Goal: Information Seeking & Learning: Check status

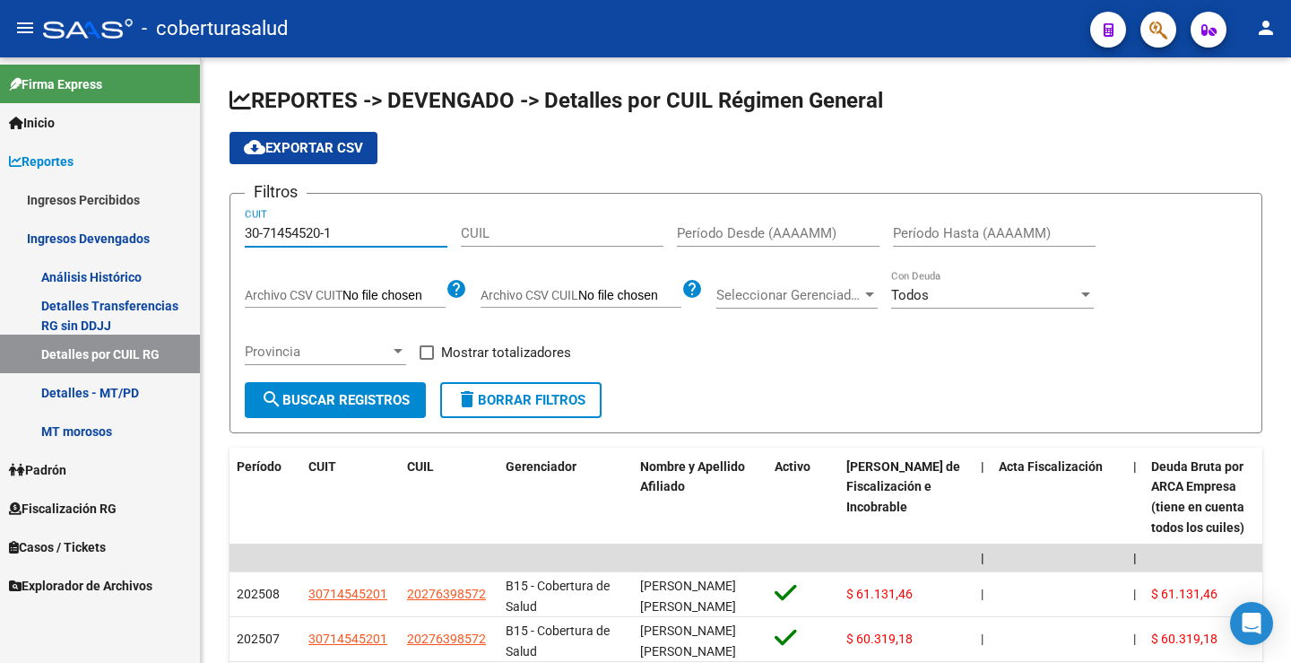
drag, startPoint x: 344, startPoint y: 231, endPoint x: 123, endPoint y: 231, distance: 221.5
click at [65, 229] on mat-sidenav-container "Firma Express Inicio Calendario SSS Instructivos Contacto OS Reportes Ingresos …" at bounding box center [645, 359] width 1291 height 605
paste input "572346-4"
drag, startPoint x: 372, startPoint y: 394, endPoint x: 398, endPoint y: 375, distance: 32.1
click at [372, 393] on span "search Buscar Registros" at bounding box center [335, 400] width 149 height 16
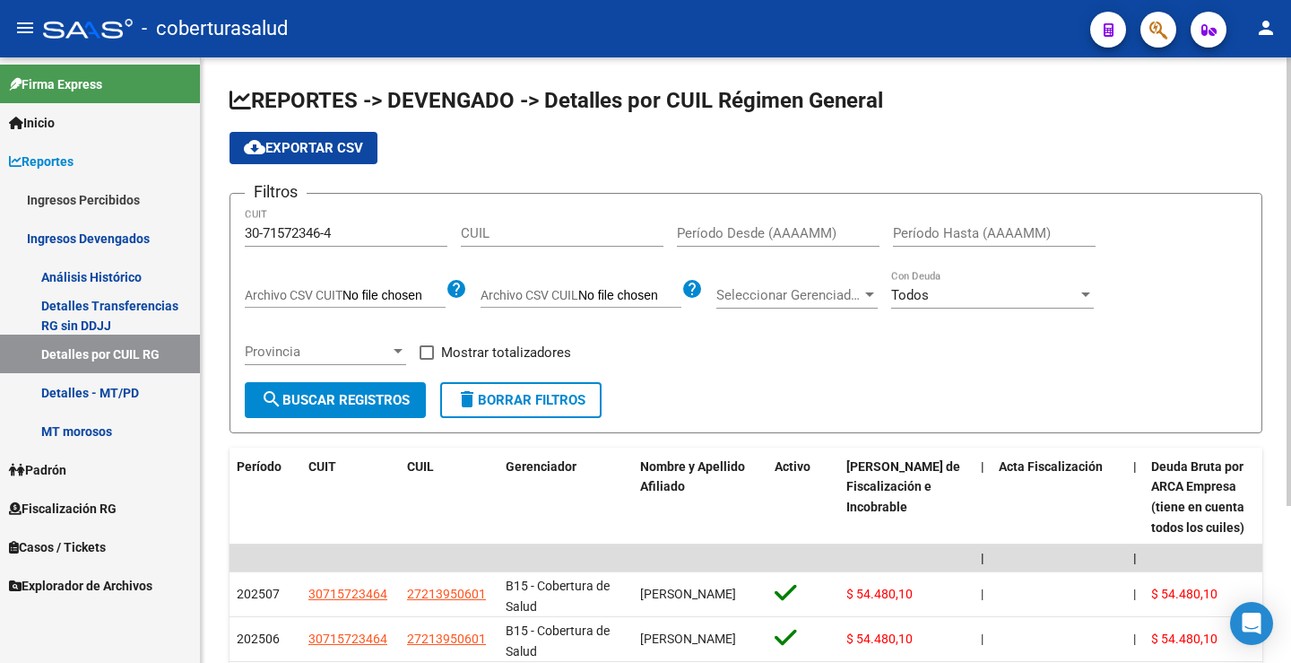
click at [705, 237] on input "Período Desde (AAAAMM)" at bounding box center [778, 233] width 203 height 16
click at [683, 348] on div "Filtros 30-71572346-4 CUIT CUIL Período Desde (AAAAMM) Período Hasta (AAAAMM) A…" at bounding box center [746, 295] width 1002 height 174
drag, startPoint x: 356, startPoint y: 232, endPoint x: 169, endPoint y: 235, distance: 186.5
click at [166, 235] on mat-sidenav-container "Firma Express Inicio Calendario SSS Instructivos Contacto OS Reportes Ingresos …" at bounding box center [645, 359] width 1291 height 605
paste input "68132679-7"
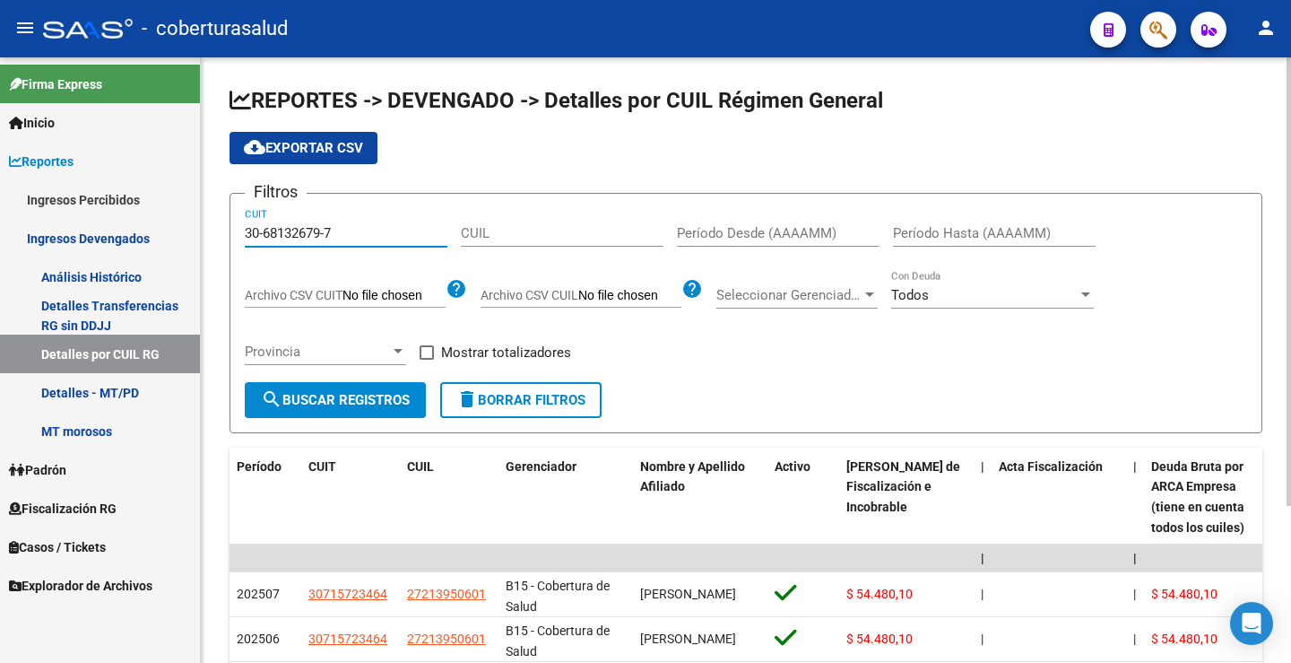
type input "30-68132679-7"
drag, startPoint x: 327, startPoint y: 400, endPoint x: 403, endPoint y: 378, distance: 78.3
click at [328, 400] on span "search Buscar Registros" at bounding box center [335, 400] width 149 height 16
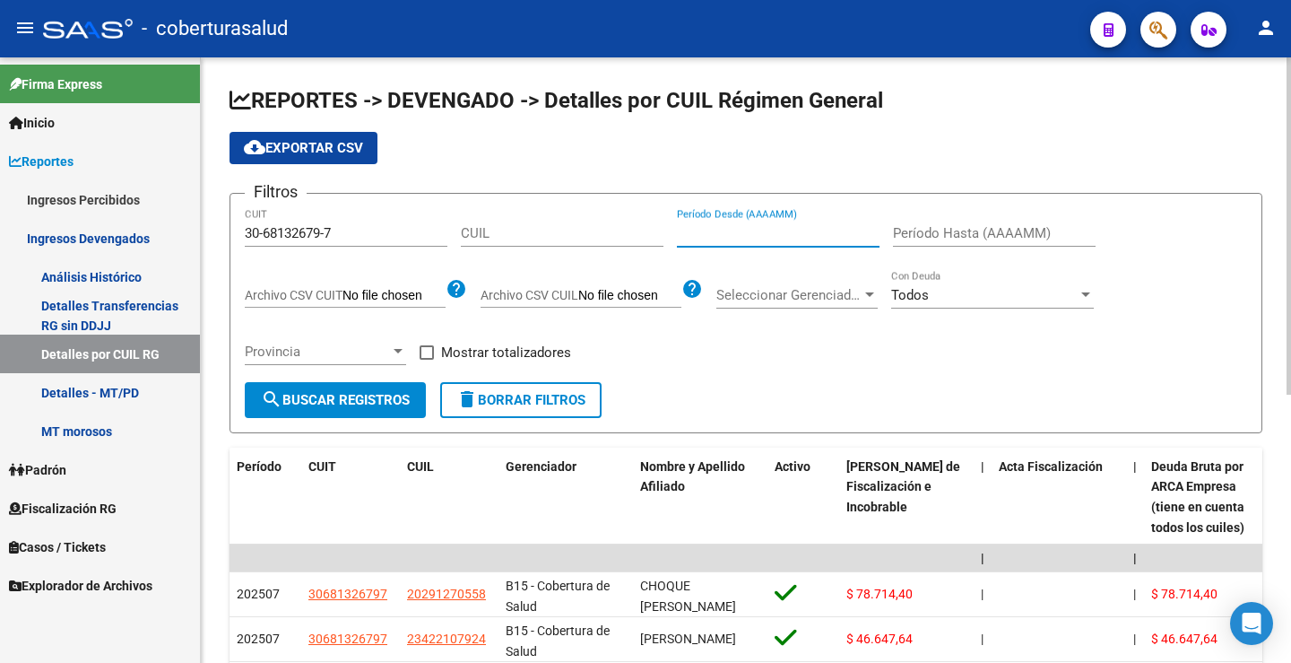
click at [690, 227] on input "Período Desde (AAAAMM)" at bounding box center [778, 233] width 203 height 16
click at [1029, 497] on datatable-header-cell "Acta Fiscalización" at bounding box center [1059, 497] width 135 height 100
click at [901, 416] on form "Filtros 30-68132679-7 CUIT CUIL Período Desde (AAAAMM) Período Hasta (AAAAMM) A…" at bounding box center [746, 313] width 1033 height 240
click at [705, 227] on input "Período Desde (AAAAMM)" at bounding box center [778, 233] width 203 height 16
type input "202507"
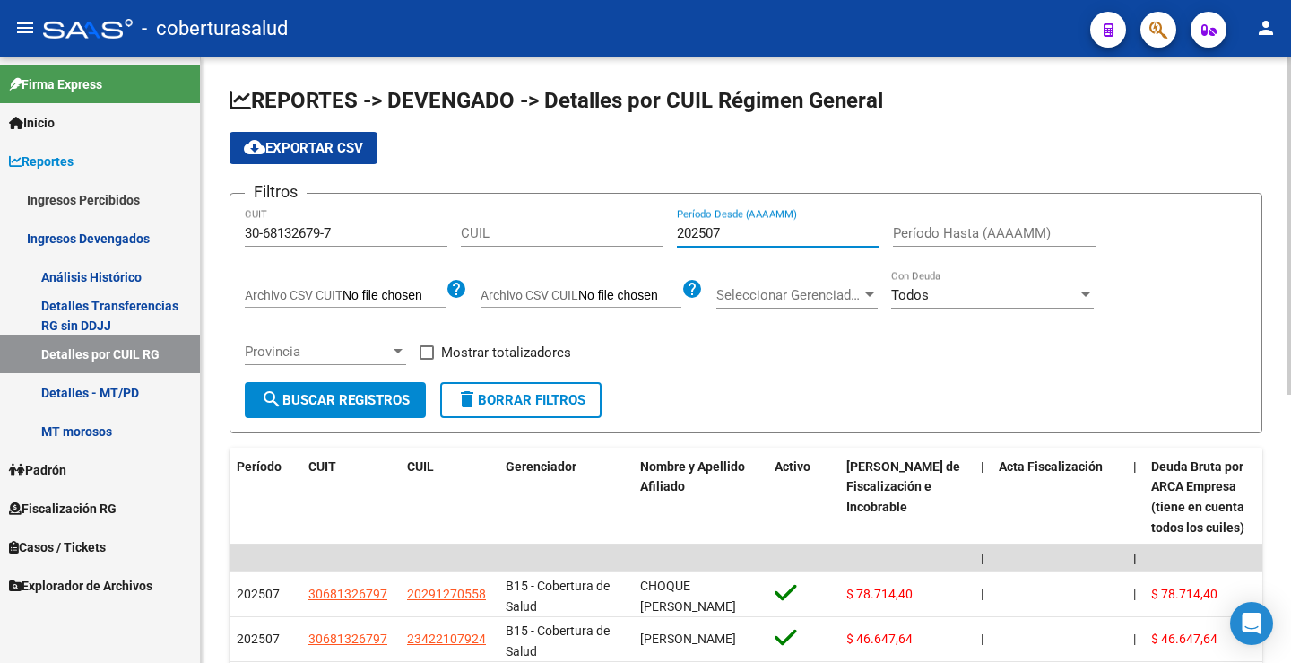
click at [939, 233] on input "Período Hasta (AAAAMM)" at bounding box center [994, 233] width 203 height 16
type input "202507"
click at [928, 374] on div "Filtros 30-68132679-7 CUIT CUIL 202507 Período Desde (AAAAMM) 202507 Período Ha…" at bounding box center [746, 295] width 1002 height 174
click at [360, 404] on span "search Buscar Registros" at bounding box center [335, 400] width 149 height 16
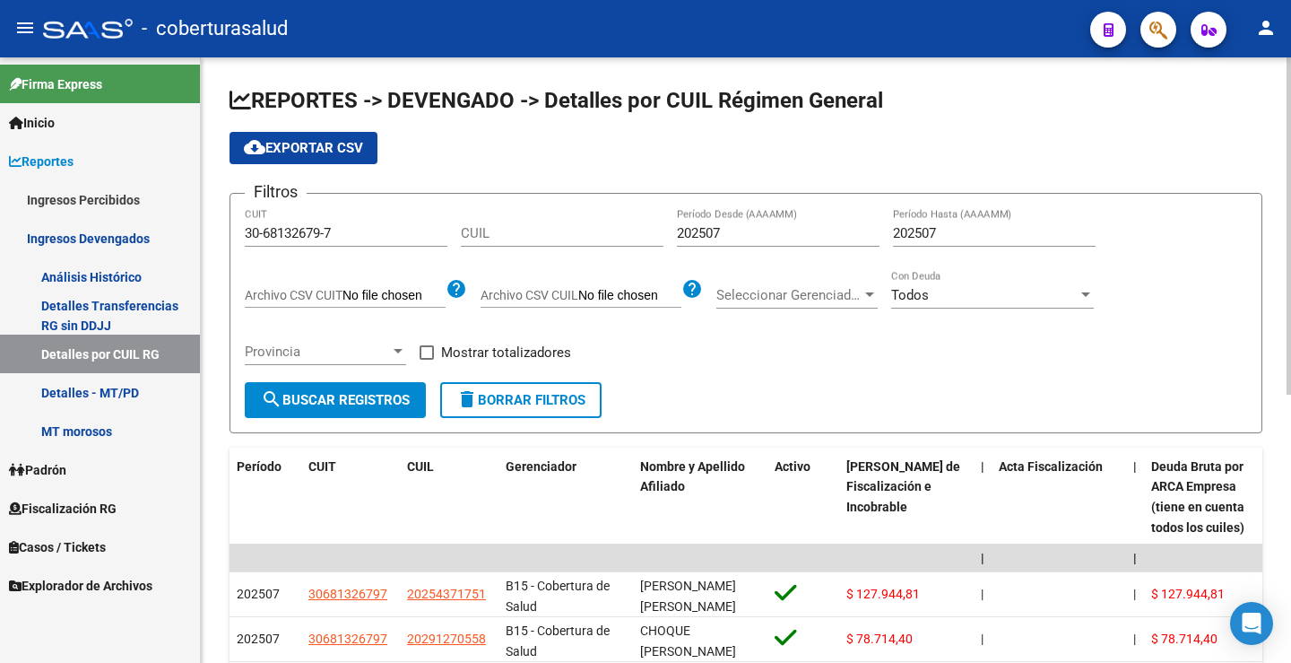
click at [1060, 284] on div "Todos Con Deuda" at bounding box center [992, 289] width 203 height 39
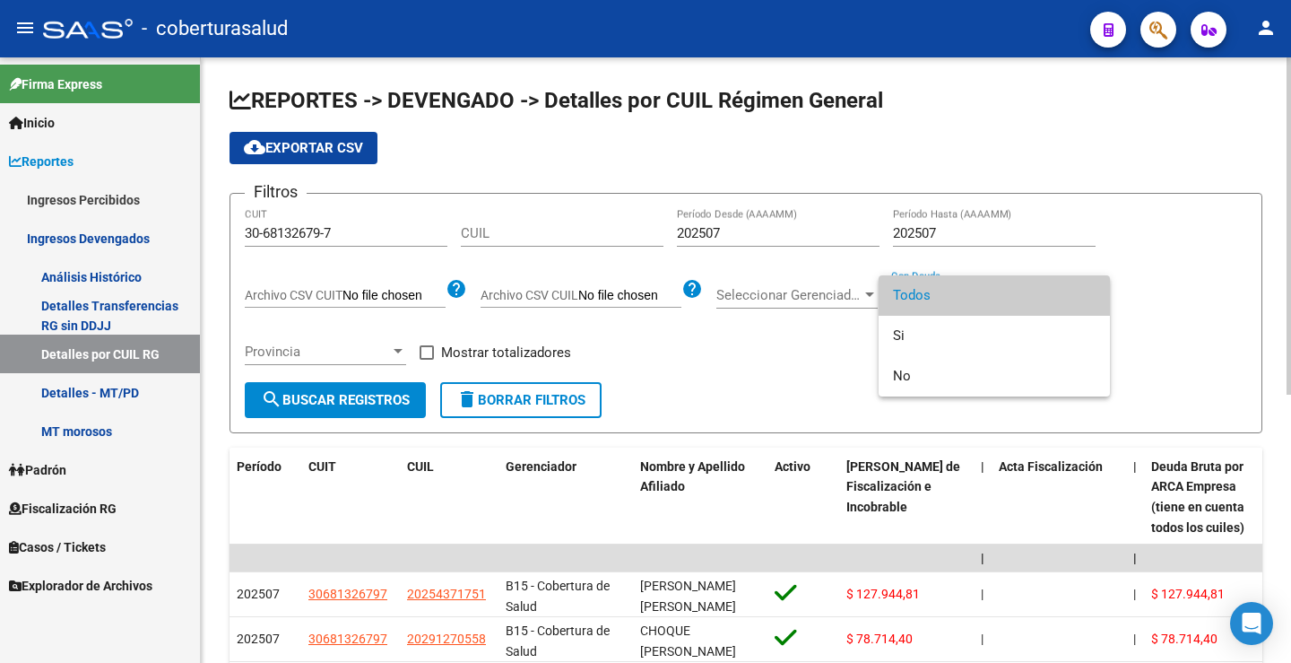
drag, startPoint x: 339, startPoint y: 151, endPoint x: 404, endPoint y: 166, distance: 67.2
click at [340, 150] on div at bounding box center [645, 331] width 1291 height 663
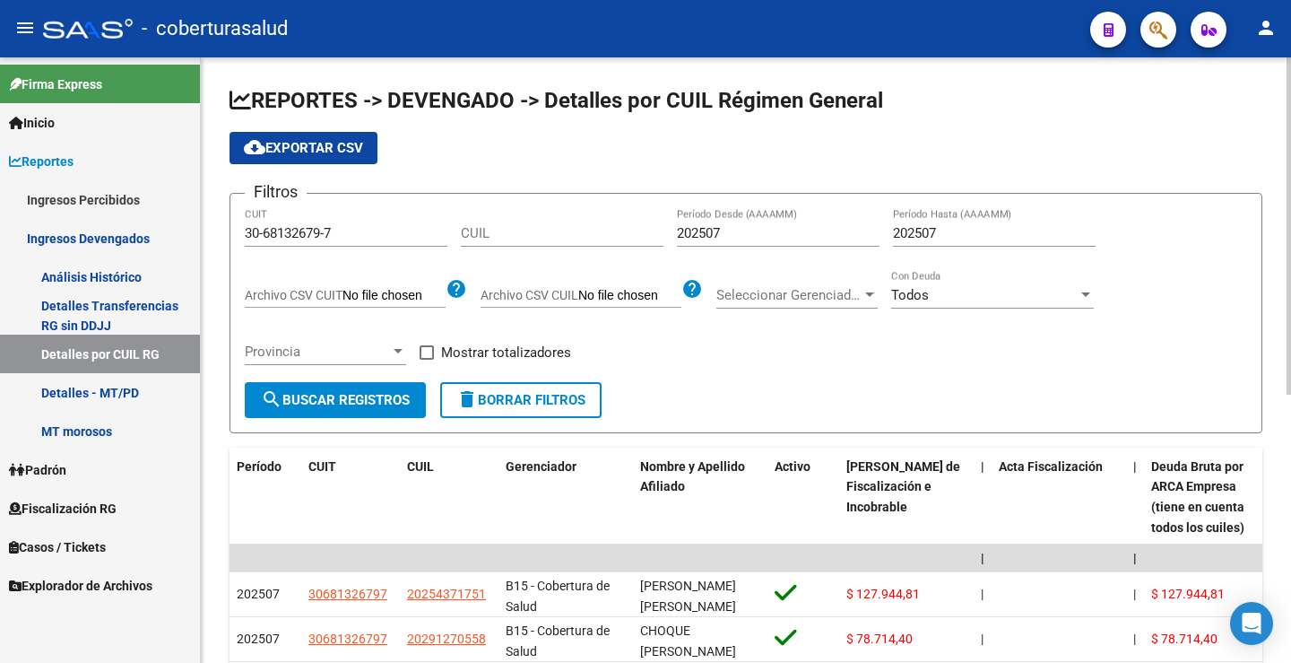
click at [318, 143] on span "cloud_download Exportar CSV" at bounding box center [303, 148] width 119 height 16
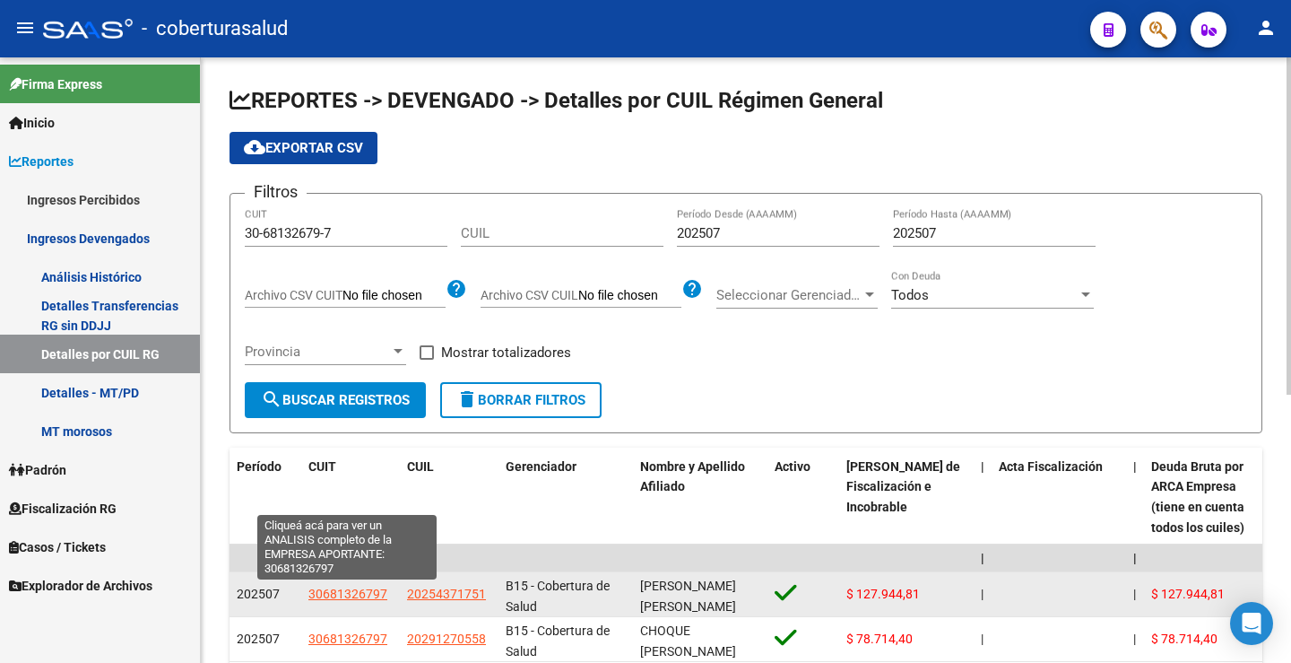
click at [351, 597] on span "30681326797" at bounding box center [347, 593] width 79 height 14
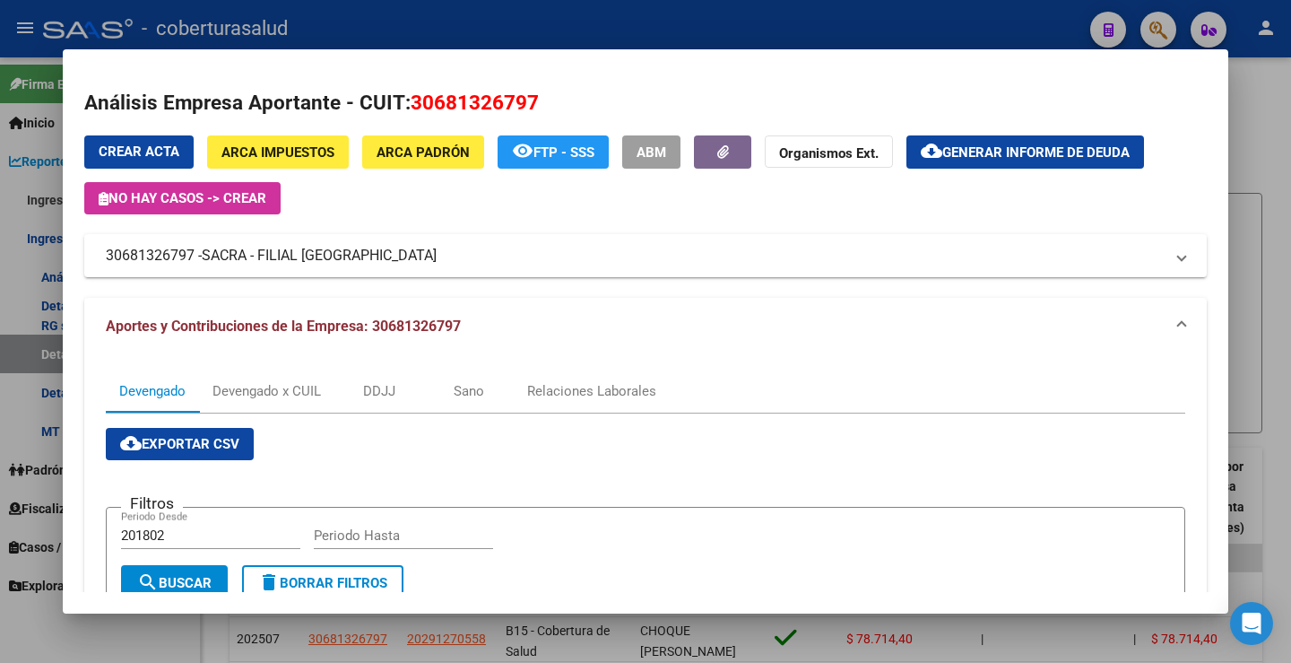
click at [361, 632] on div at bounding box center [645, 331] width 1291 height 663
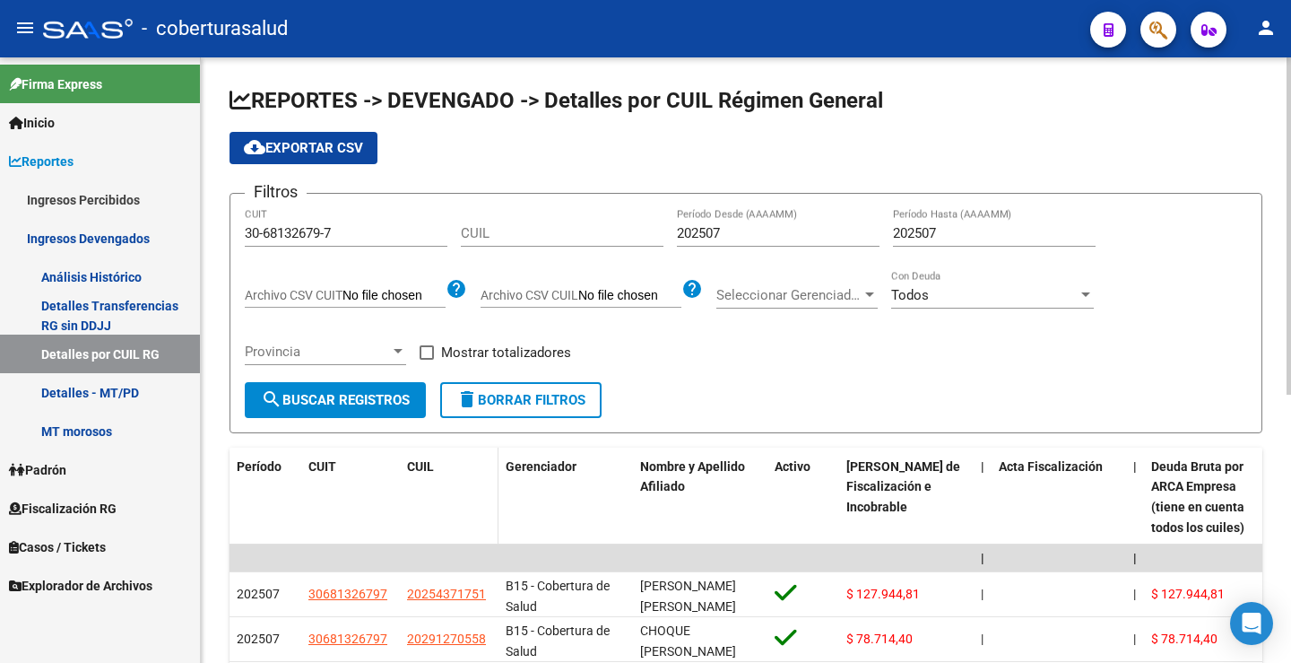
click at [470, 517] on datatable-header-cell "CUIL" at bounding box center [449, 497] width 99 height 100
click at [628, 378] on div "Filtros 30-68132679-7 CUIT CUIL 202507 Período Desde (AAAAMM) 202507 Período Ha…" at bounding box center [746, 295] width 1002 height 174
click at [933, 542] on datatable-header-cell "Deuda Bruta Neto de Fiscalización e Incobrable" at bounding box center [906, 497] width 135 height 100
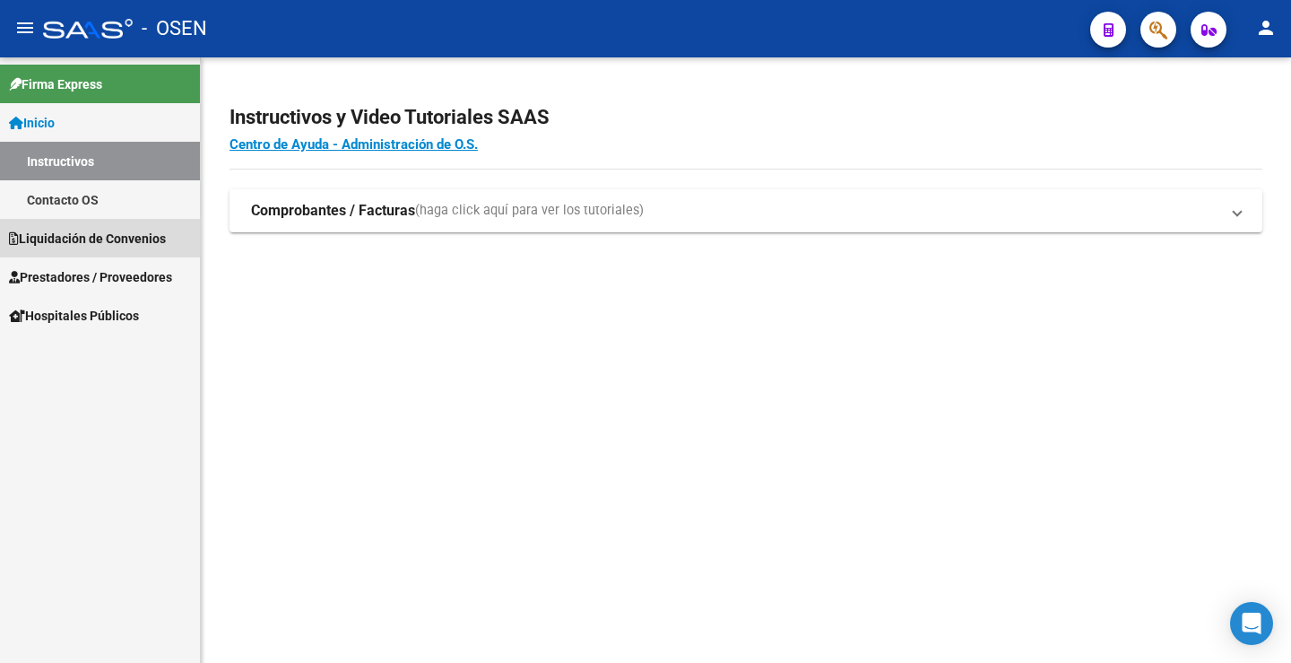
click at [83, 238] on span "Liquidación de Convenios" at bounding box center [87, 239] width 157 height 20
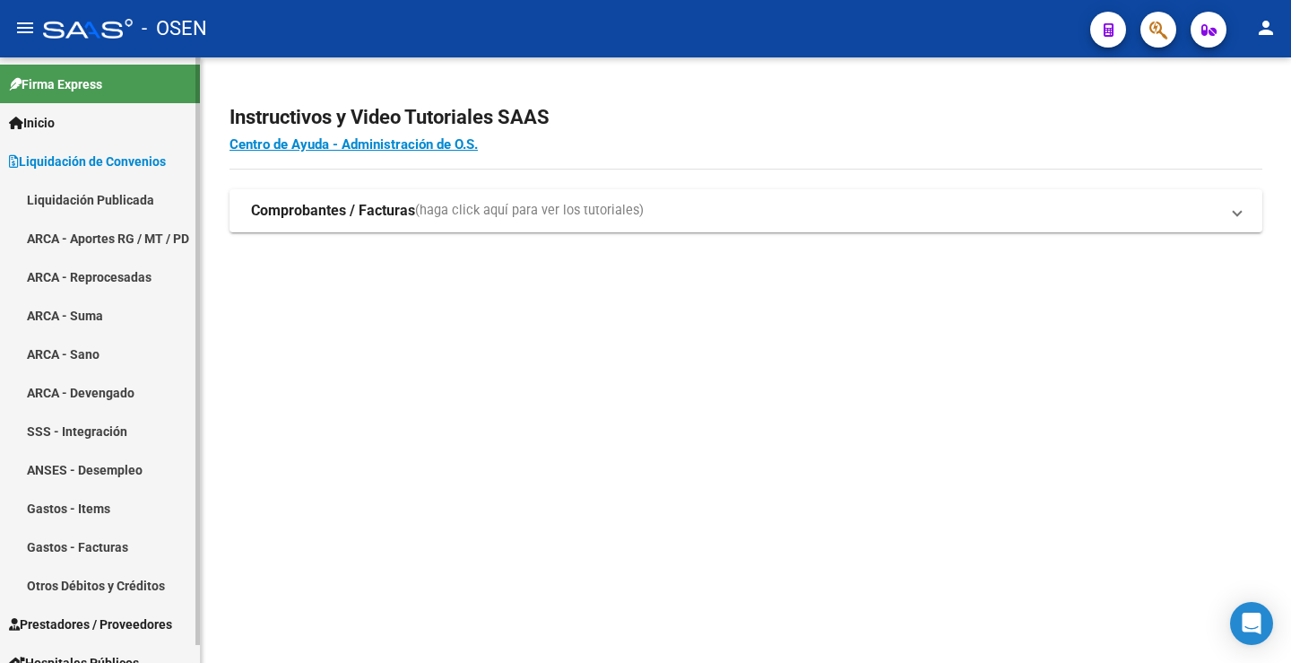
click at [114, 391] on link "ARCA - Devengado" at bounding box center [100, 392] width 200 height 39
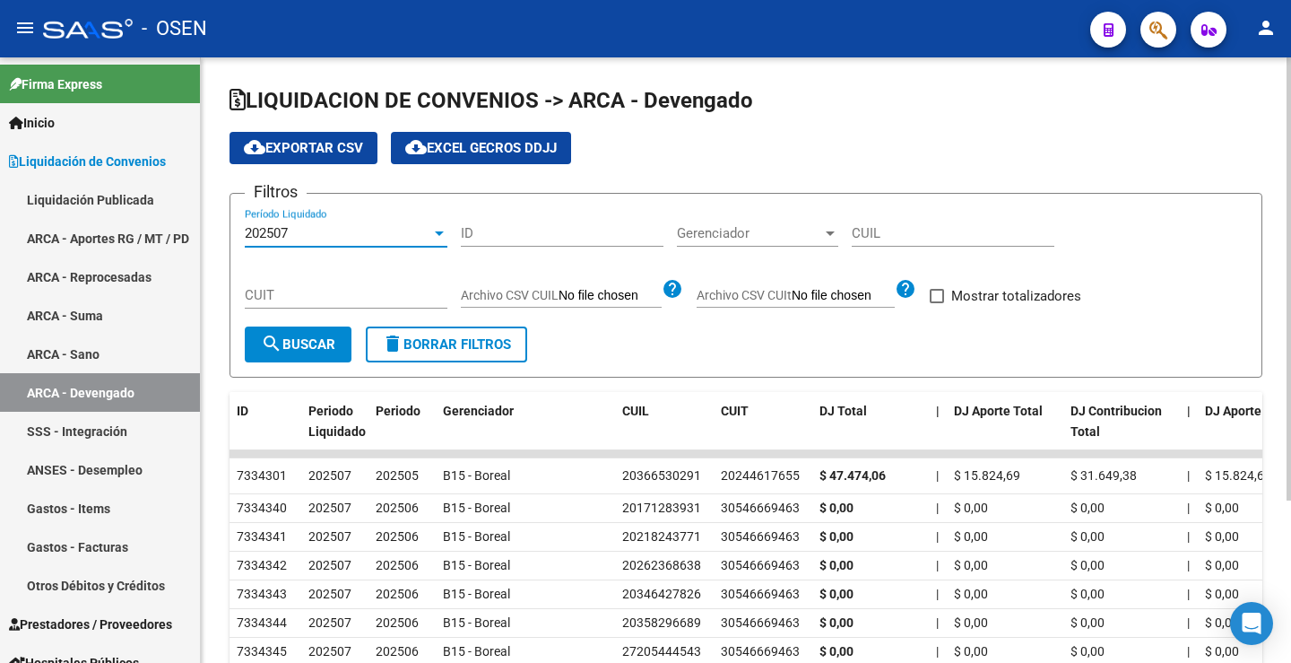
click at [446, 233] on div at bounding box center [439, 233] width 16 height 14
